Goal: Register for event/course

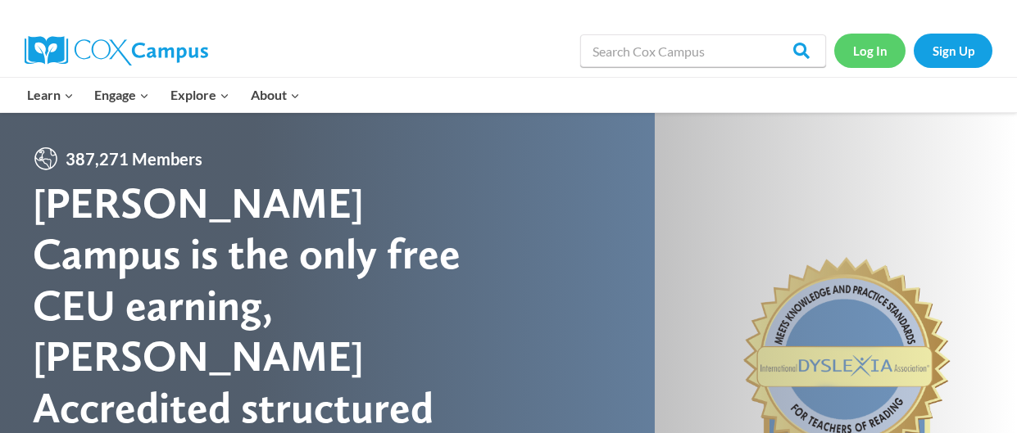
click at [845, 63] on link "Log In" at bounding box center [869, 51] width 71 height 34
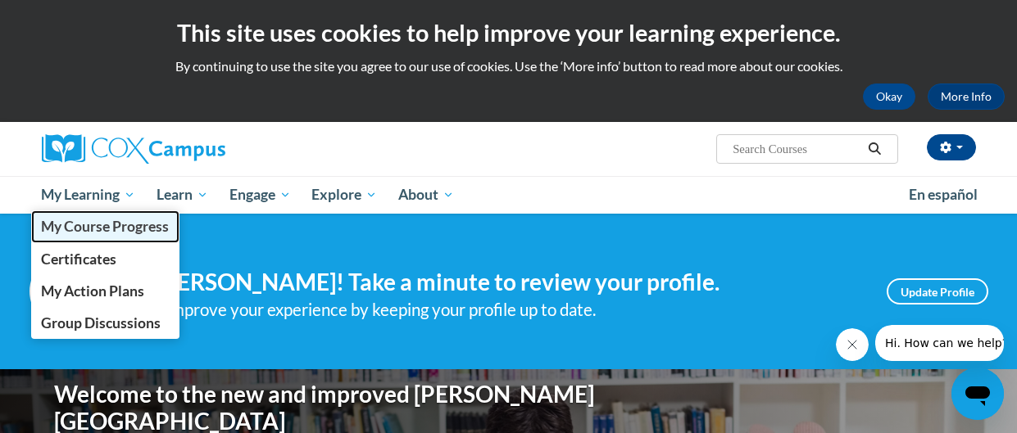
click at [90, 212] on link "My Course Progress" at bounding box center [105, 227] width 149 height 32
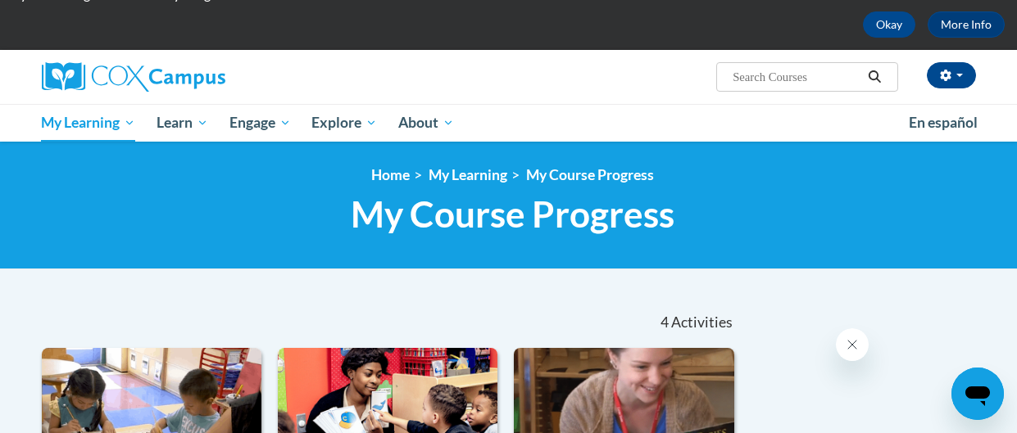
scroll to position [72, 0]
click at [816, 84] on input "Search..." at bounding box center [796, 77] width 131 height 20
type input "monitoring children progress in language"
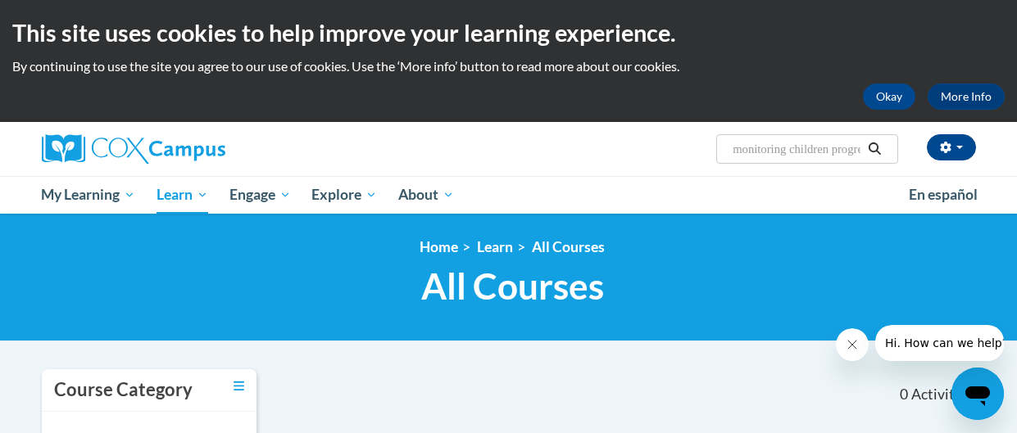
click at [854, 147] on input "monitoring children progress in language" at bounding box center [796, 149] width 131 height 20
drag, startPoint x: 799, startPoint y: 148, endPoint x: 863, endPoint y: 152, distance: 64.0
click at [863, 152] on span "Search Search... monitoring children progress in language" at bounding box center [806, 148] width 181 height 29
type input "monitoring children progress"
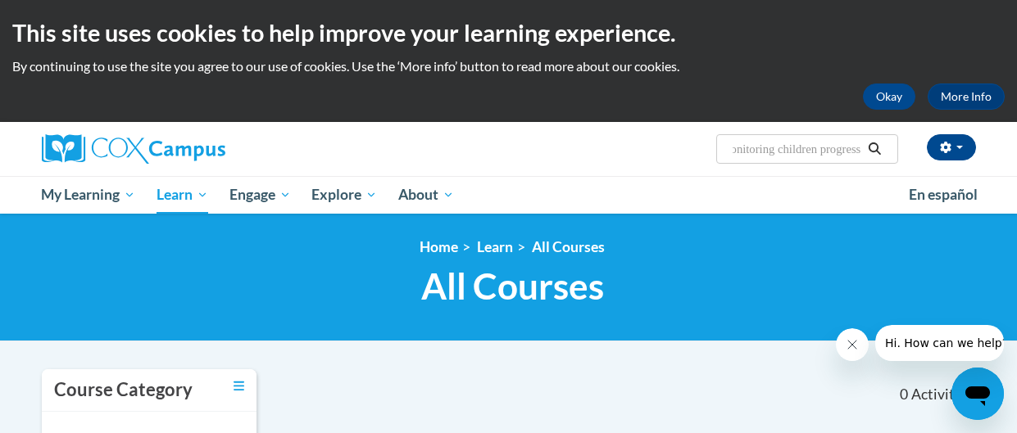
scroll to position [0, 27]
click at [861, 147] on input "monitoring children progress" at bounding box center [796, 149] width 131 height 20
click at [859, 149] on input "monitoring children progress" at bounding box center [796, 149] width 131 height 20
click at [859, 151] on input "monitoring children progress" at bounding box center [796, 149] width 131 height 20
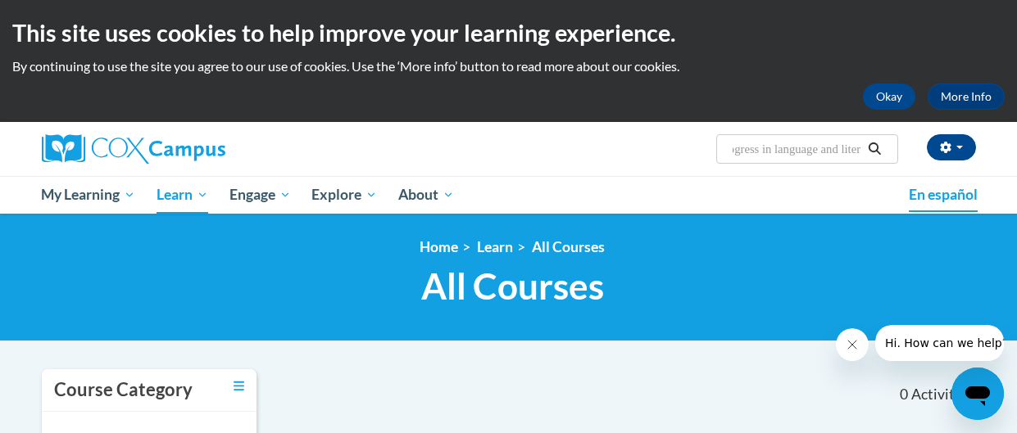
scroll to position [0, 136]
type input "monitoring children progress in language and literacy in early years"
click at [849, 146] on input "monitoring children progress in language and literacy in early years" at bounding box center [796, 149] width 131 height 20
type input "m"
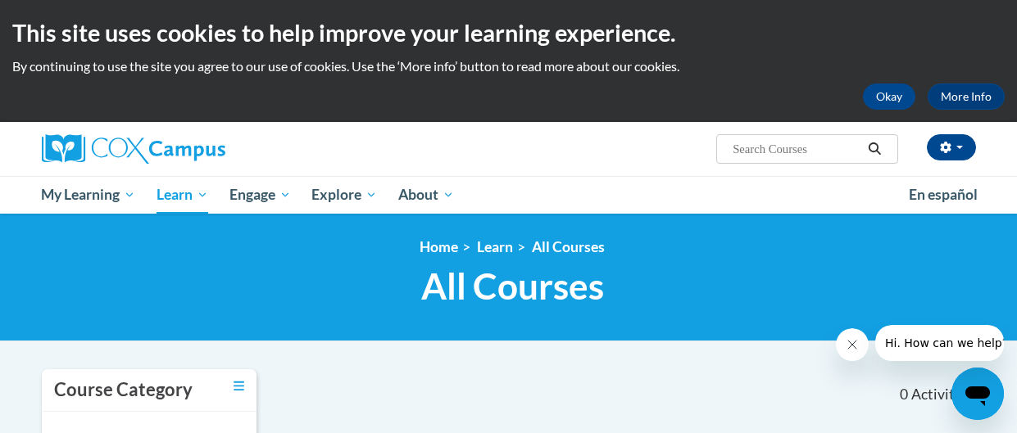
paste input "Monitoring Children’s Progress in Language & Literacy in the Early Years"
type input "Monitoring Children’s Progress in Language & Literacy in the Early Years"
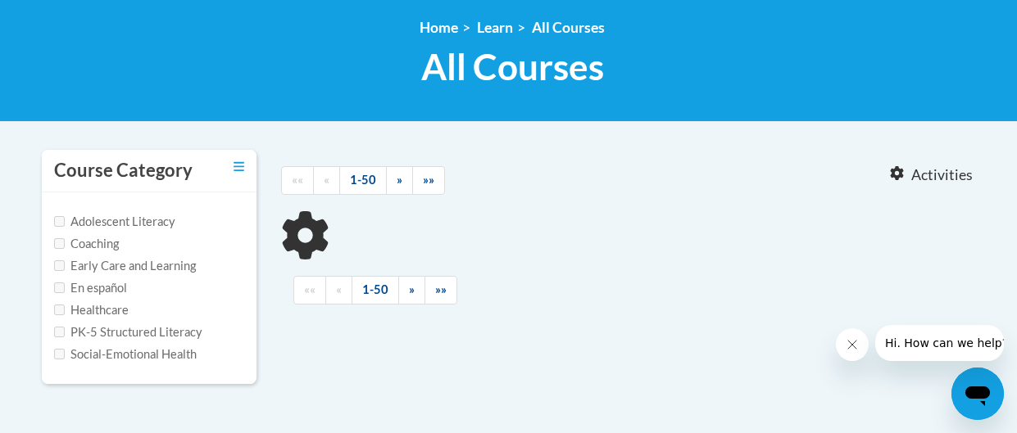
type input "Monitoring Children’s Progress in Language"
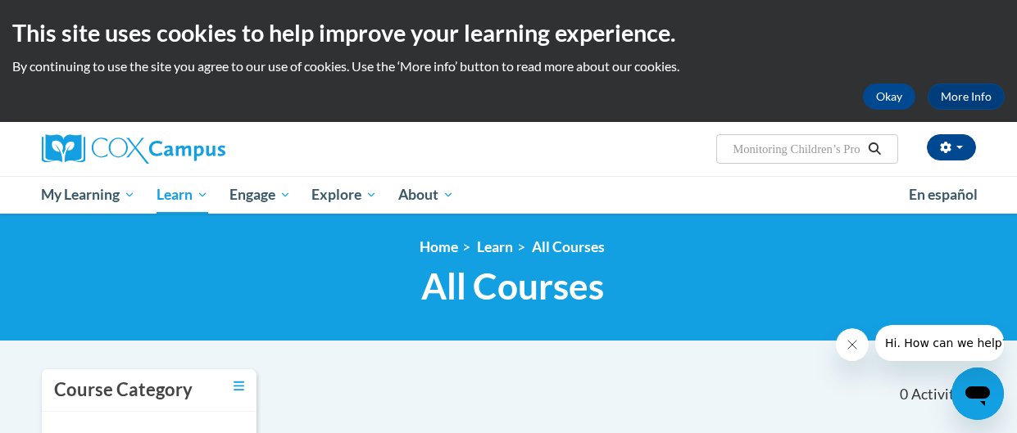
click at [763, 160] on span "Search Search... Monitoring Children’s Progress in Language" at bounding box center [806, 148] width 181 height 29
click at [759, 150] on input "Monitoring Children’s Progress in Language" at bounding box center [796, 149] width 131 height 20
click at [847, 145] on input "Monitoring Children’s Progress in Language" at bounding box center [796, 149] width 131 height 20
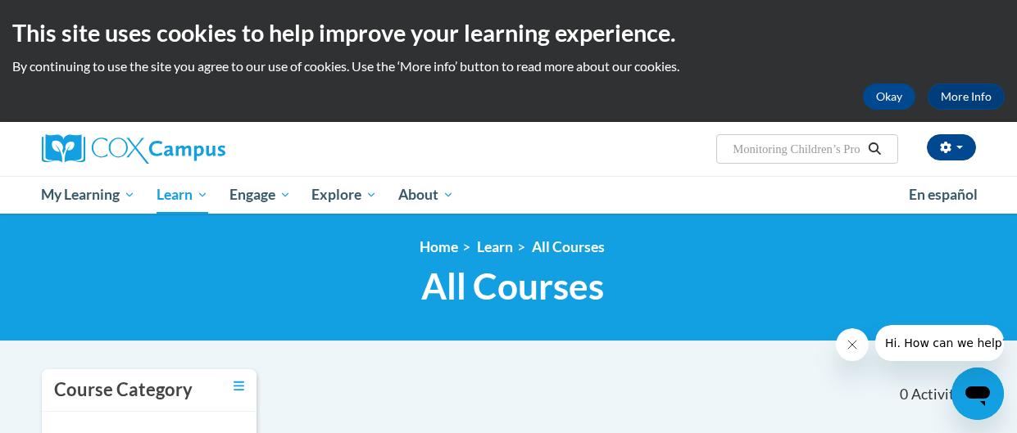
click at [840, 141] on input "Monitoring Children’s Progress in Language" at bounding box center [796, 149] width 131 height 20
paste input "Monitoring Children’s Progress in Language & Literacy in the Early Years"
type input "M"
paste input "Monitoring Children’s Progress in Language & Literacy in the Early Years"
type input "Monitoring Children’s Progress in Language & Literacy in the Early Years"
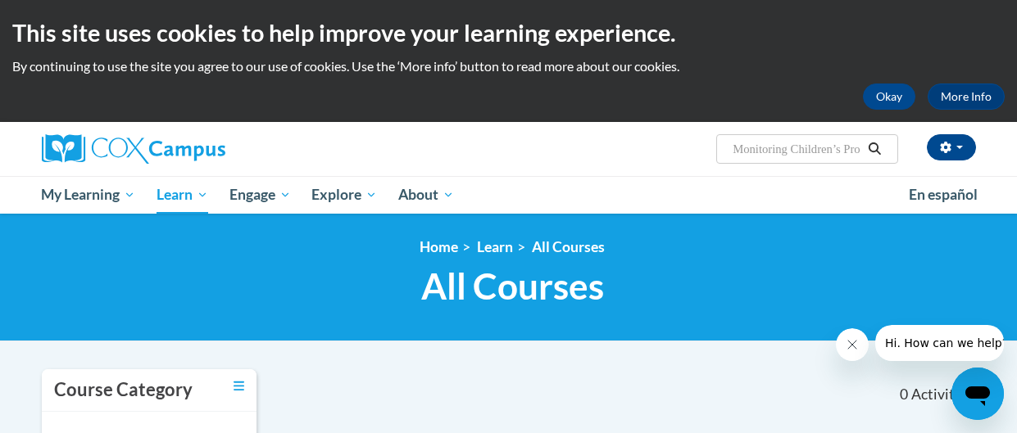
scroll to position [0, 252]
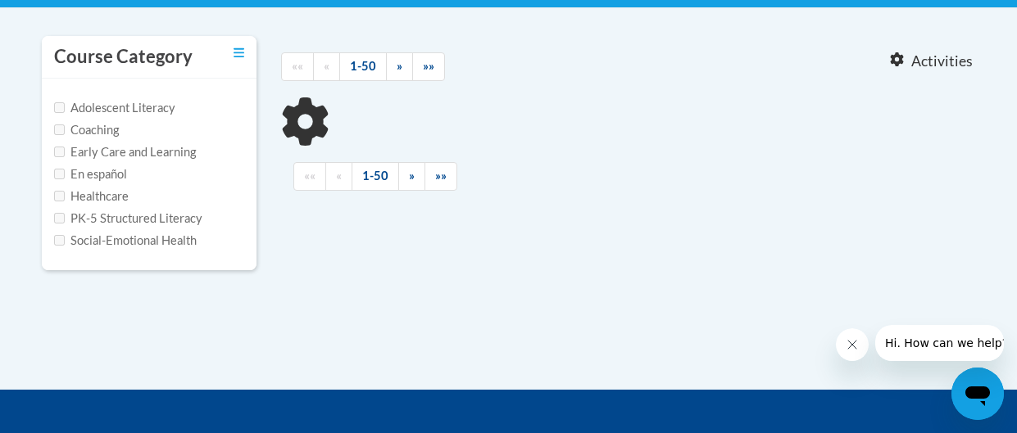
type input "Monitoring Children’s Progress in Language"
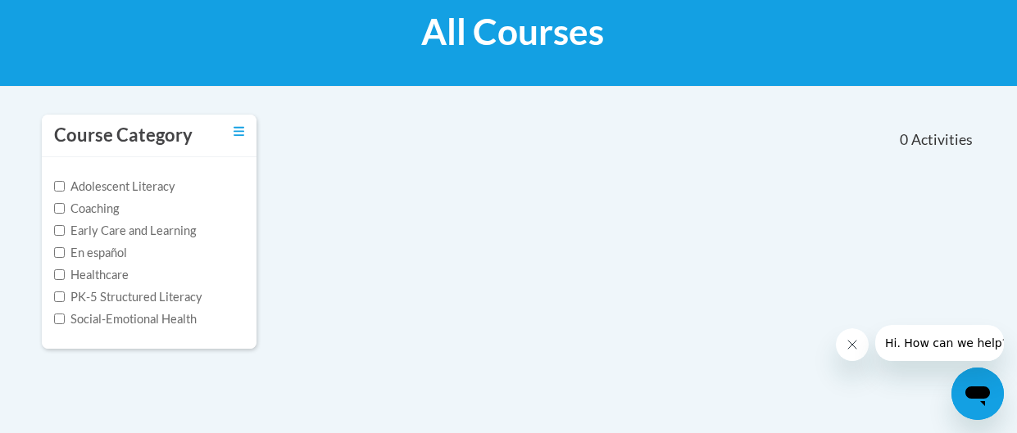
scroll to position [259, 0]
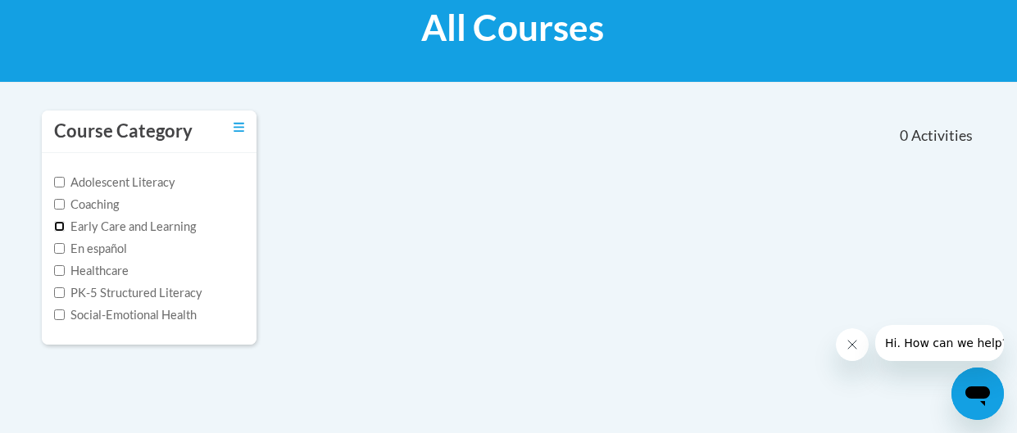
click at [55, 224] on input "Early Care and Learning" at bounding box center [59, 226] width 11 height 11
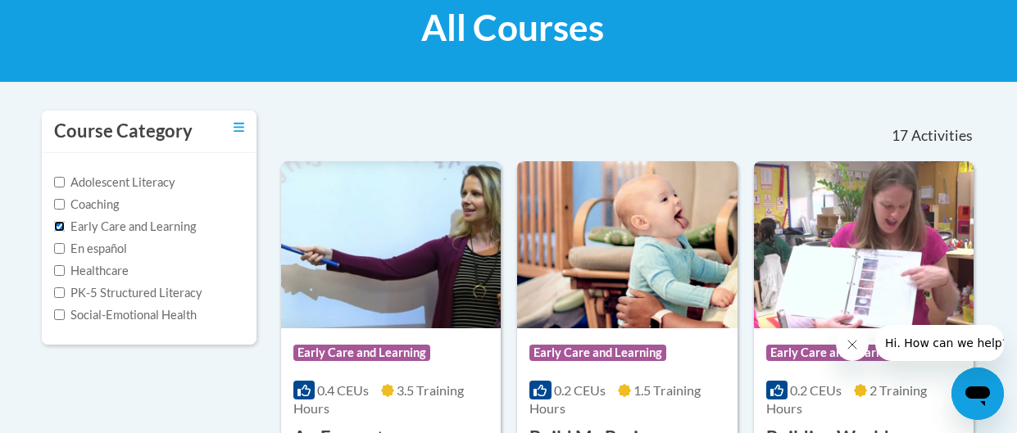
click at [58, 227] on input "Early Care and Learning" at bounding box center [59, 226] width 11 height 11
checkbox input "false"
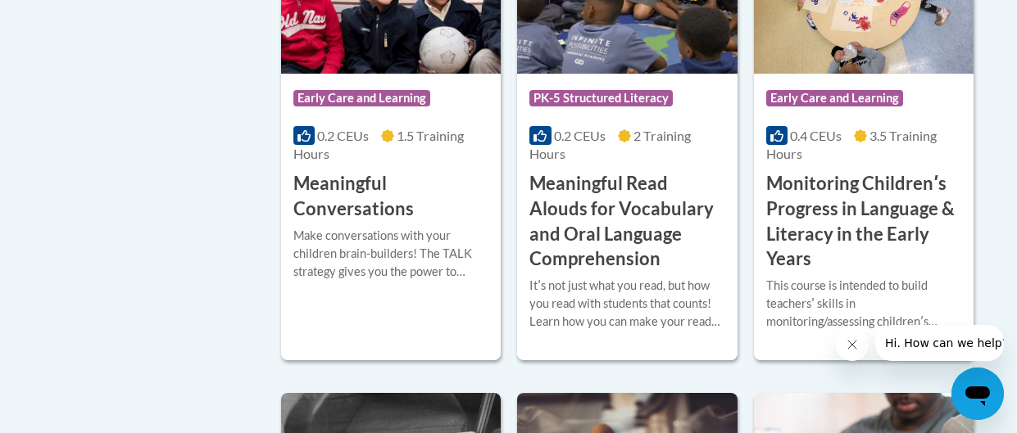
scroll to position [2852, 0]
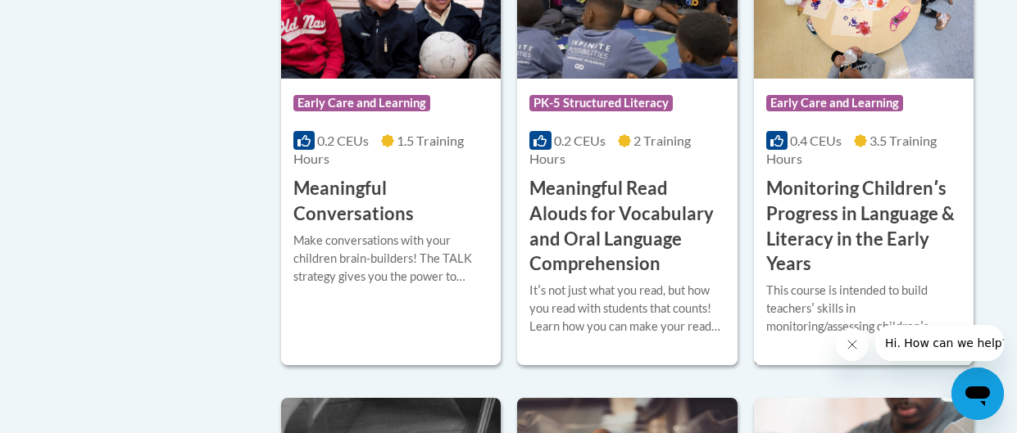
click at [823, 132] on div "0.4 CEUs 3.5 Training Hours" at bounding box center [863, 150] width 195 height 36
click at [837, 176] on h3 "Monitoring Childrenʹs Progress in Language & Literacy in the Early Years" at bounding box center [863, 226] width 195 height 101
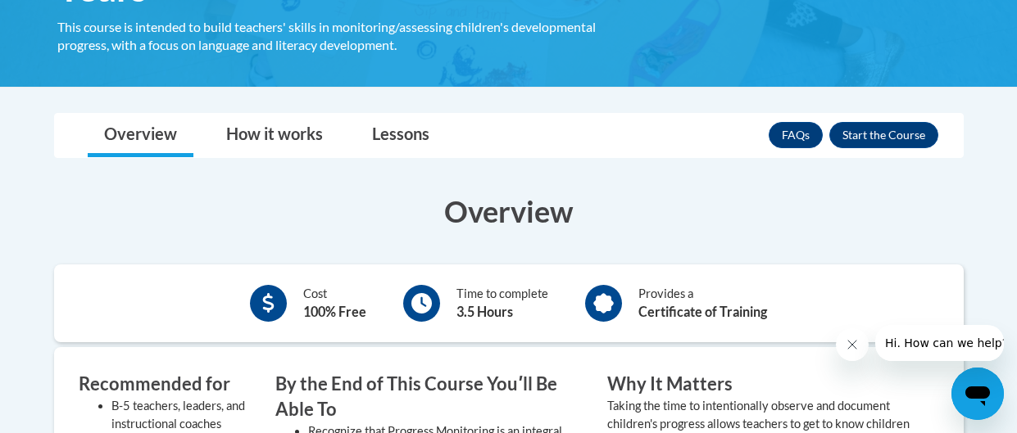
scroll to position [410, 0]
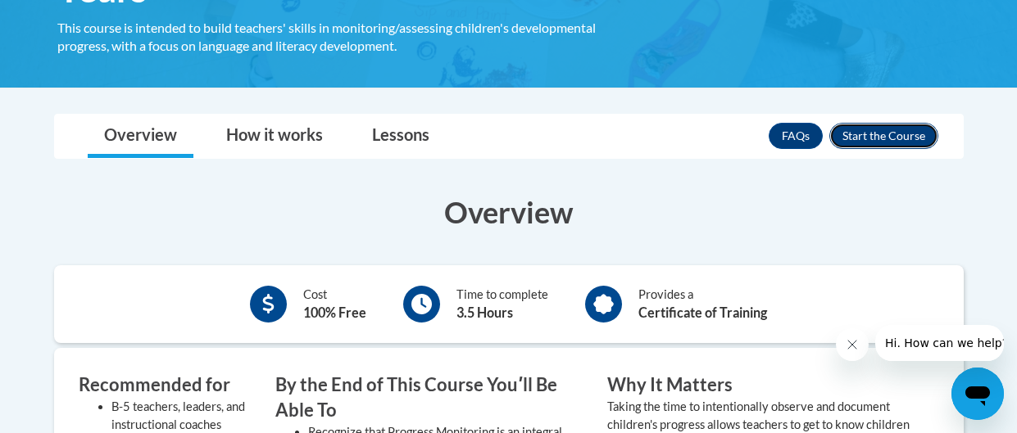
click at [912, 133] on button "Enroll" at bounding box center [883, 136] width 109 height 26
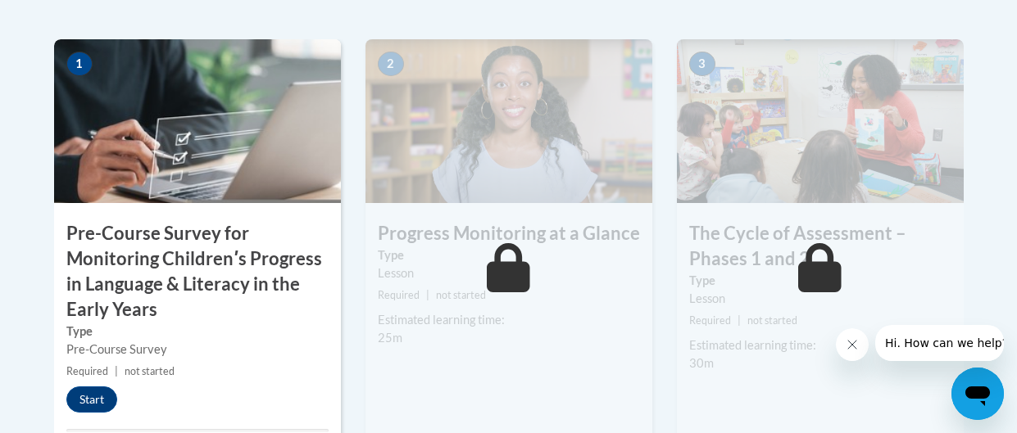
scroll to position [585, 0]
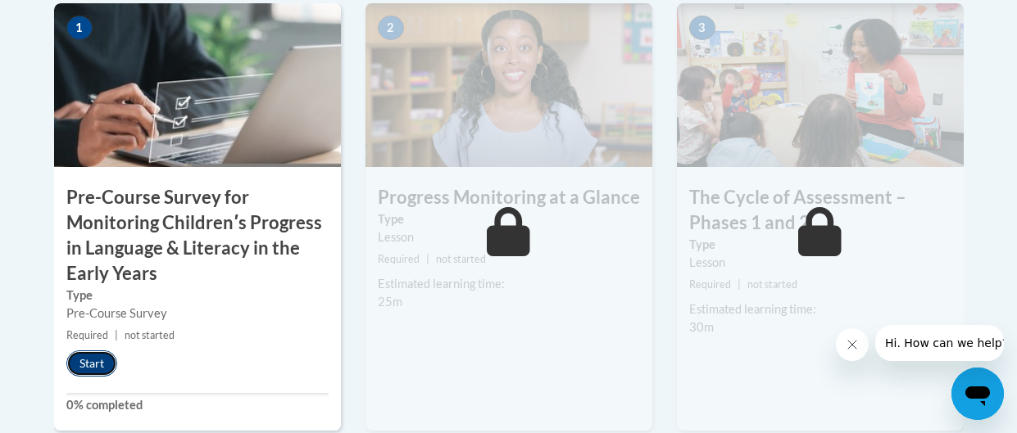
click at [84, 365] on button "Start" at bounding box center [91, 364] width 51 height 26
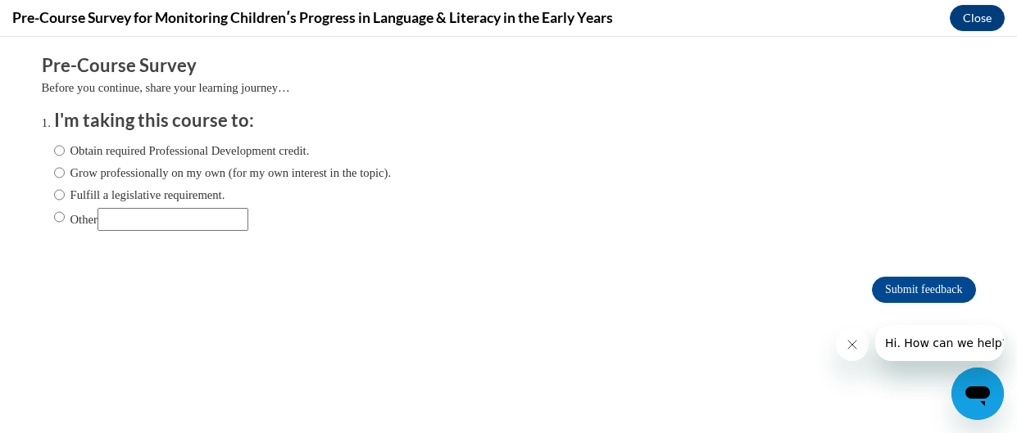
scroll to position [0, 0]
click at [58, 151] on input "Obtain required Professional Development credit." at bounding box center [59, 151] width 11 height 18
radio input "true"
click at [945, 299] on input "Submit feedback" at bounding box center [923, 290] width 103 height 26
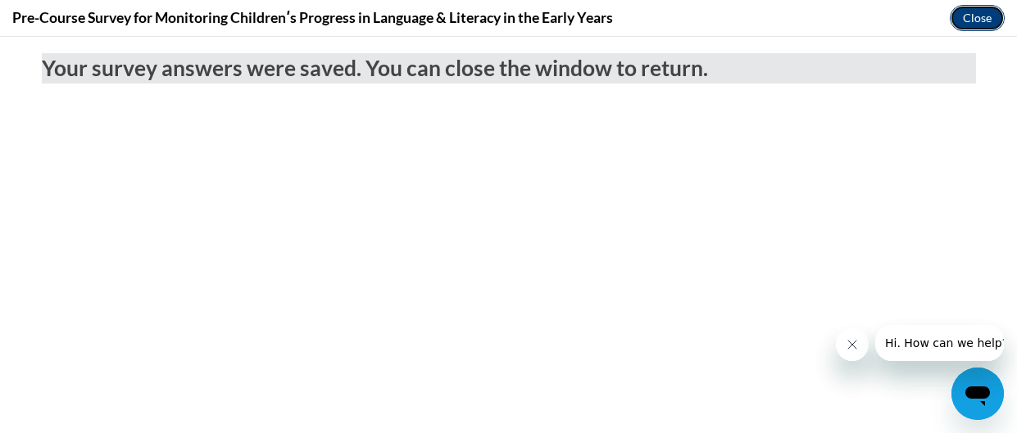
click at [999, 14] on button "Close" at bounding box center [977, 18] width 55 height 26
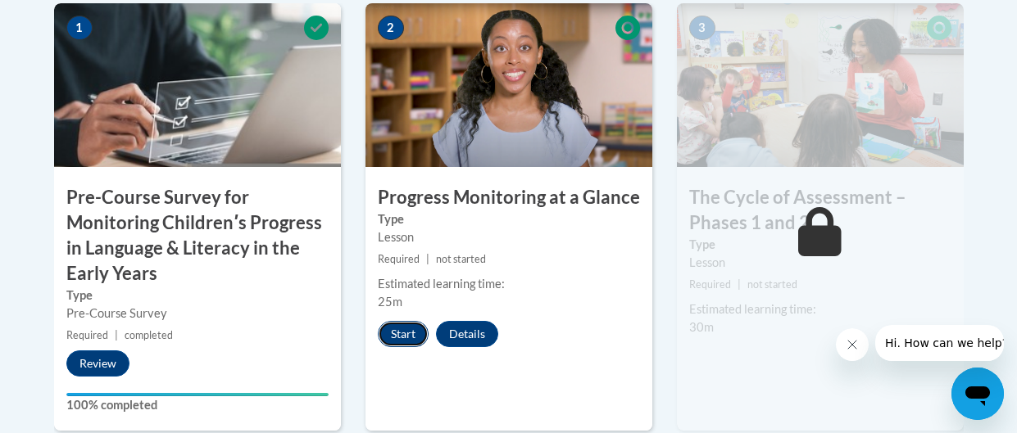
click at [408, 342] on button "Start" at bounding box center [403, 334] width 51 height 26
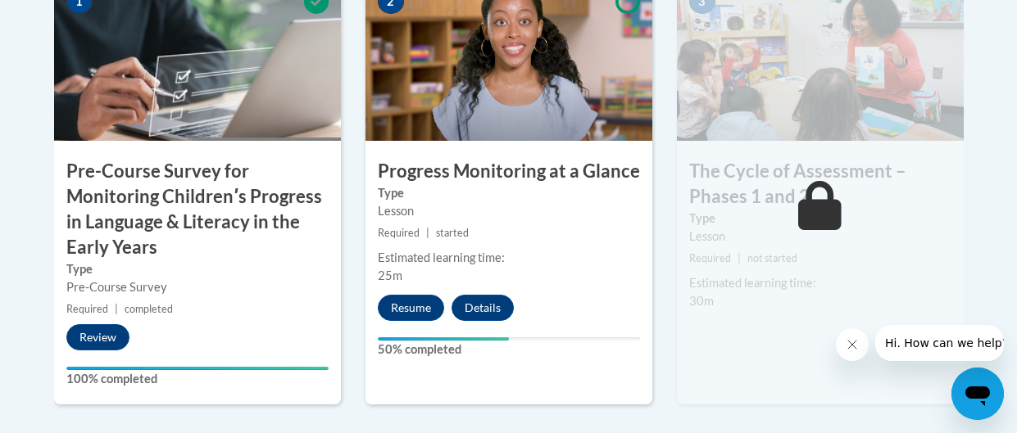
scroll to position [703, 0]
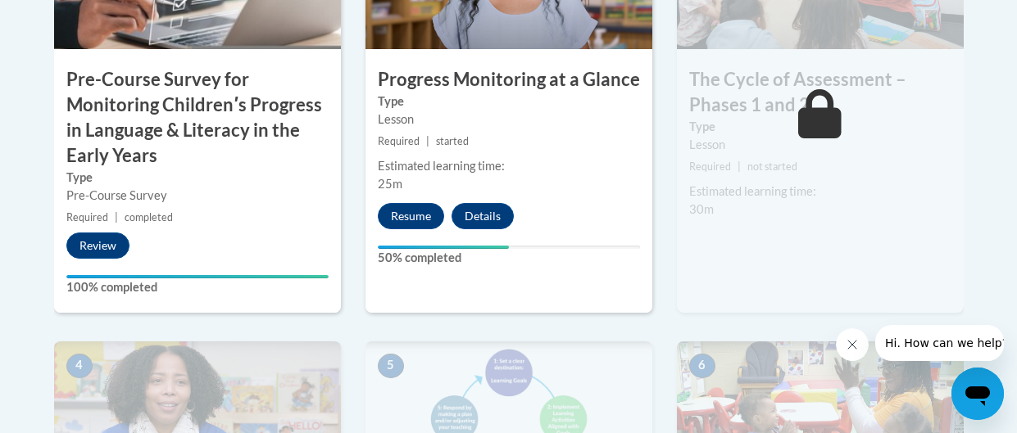
click at [432, 329] on div "2 Progress Monitoring at a Glance Type Lesson Required | started Estimated lear…" at bounding box center [508, 113] width 311 height 456
click at [416, 227] on button "Resume" at bounding box center [411, 216] width 66 height 26
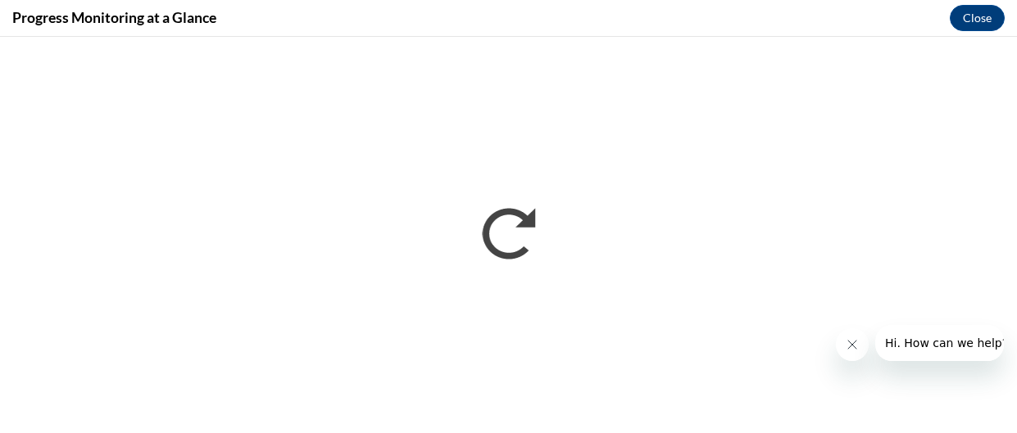
scroll to position [0, 0]
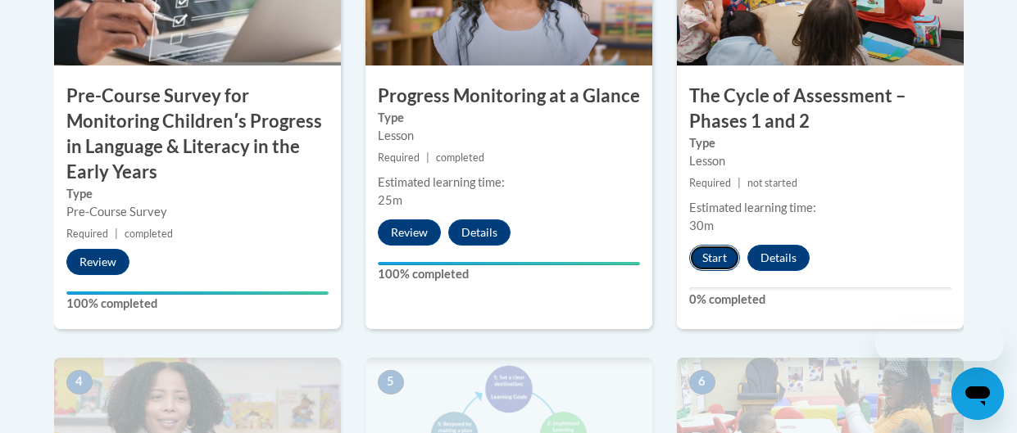
click at [722, 264] on button "Start" at bounding box center [714, 258] width 51 height 26
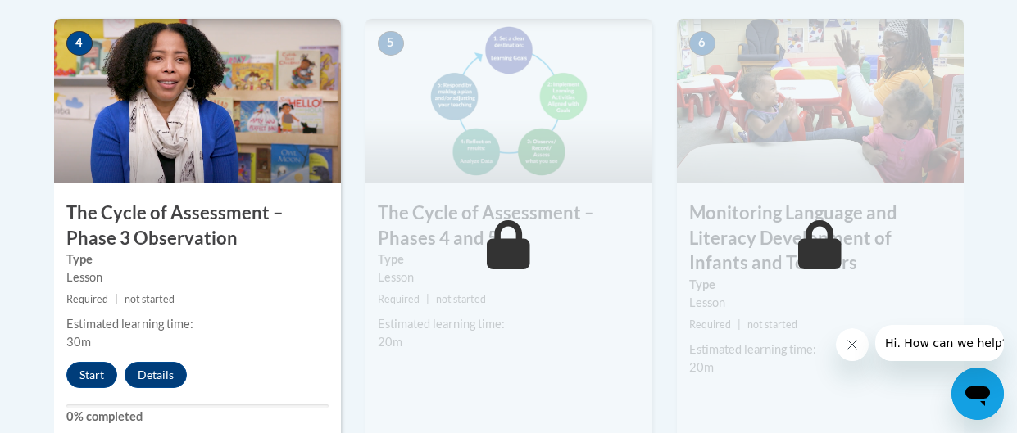
scroll to position [1027, 0]
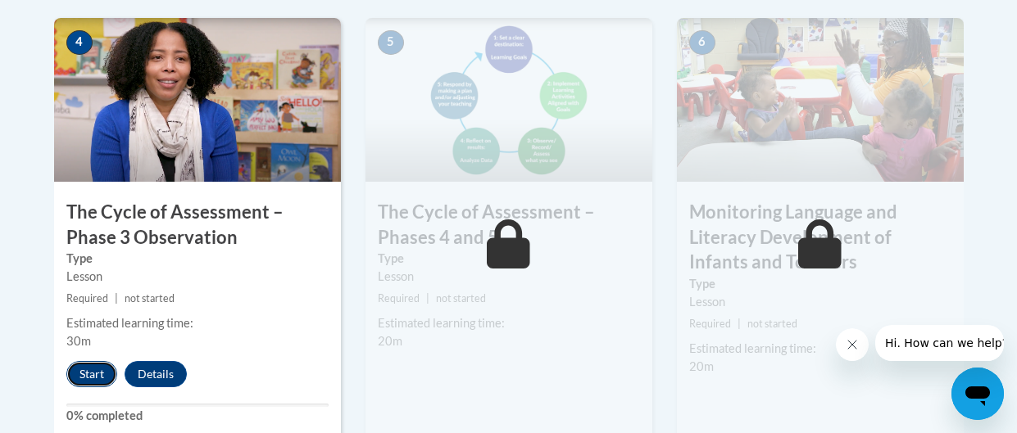
click at [93, 380] on button "Start" at bounding box center [91, 374] width 51 height 26
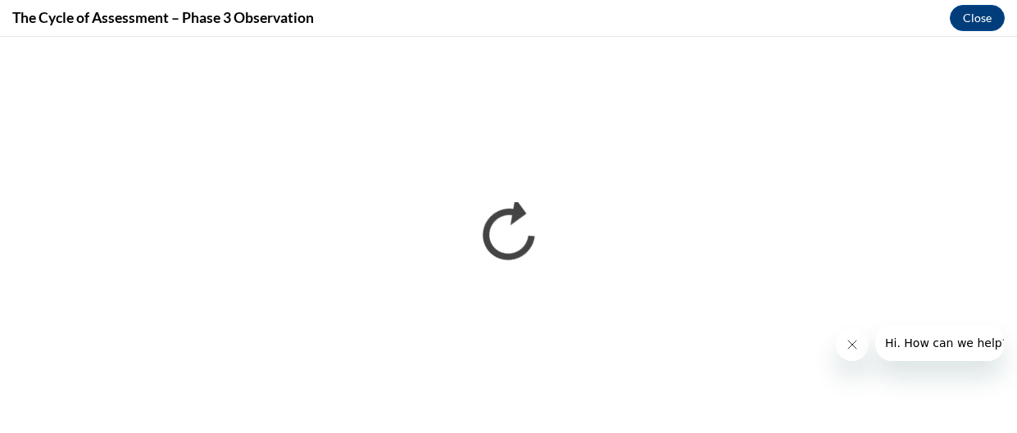
scroll to position [0, 0]
click at [847, 333] on button "Close message from company" at bounding box center [852, 345] width 33 height 33
